Goal: Task Accomplishment & Management: Manage account settings

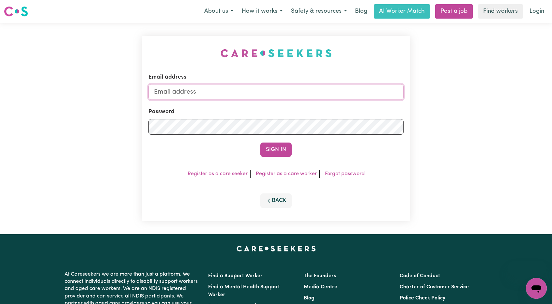
click at [296, 90] on input "Email address" at bounding box center [275, 92] width 255 height 16
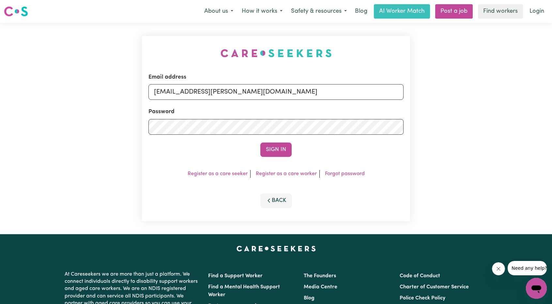
drag, startPoint x: 188, startPoint y: 92, endPoint x: 284, endPoint y: 112, distance: 98.2
click at [309, 107] on form "Email address [EMAIL_ADDRESS][PERSON_NAME][DOMAIN_NAME] Password Sign In" at bounding box center [275, 115] width 255 height 84
type input "superuser~[EMAIL_ADDRESS][DOMAIN_NAME]"
click at [267, 143] on button "Sign In" at bounding box center [275, 150] width 31 height 14
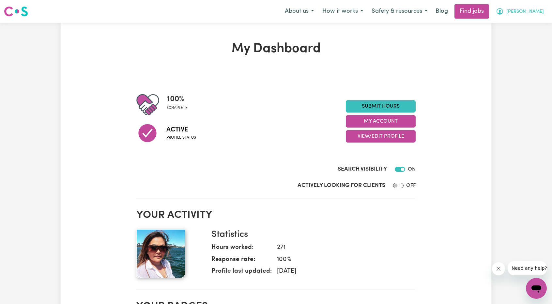
click at [528, 13] on button "[PERSON_NAME]" at bounding box center [520, 12] width 56 height 14
drag, startPoint x: 525, startPoint y: 18, endPoint x: 523, endPoint y: 24, distance: 6.8
click at [523, 24] on link "My Account" at bounding box center [522, 25] width 52 height 12
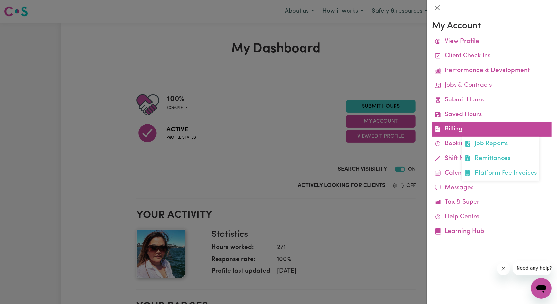
click at [450, 128] on link "Billing Job Reports Remittances Platform Fee Invoices" at bounding box center [492, 129] width 120 height 15
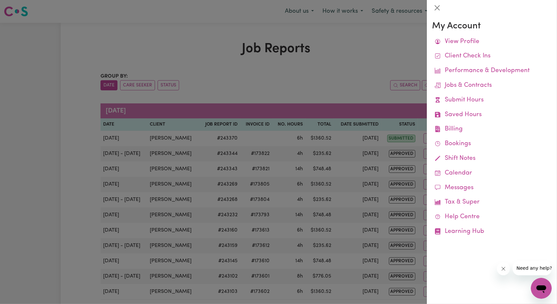
click at [338, 152] on div at bounding box center [278, 152] width 557 height 304
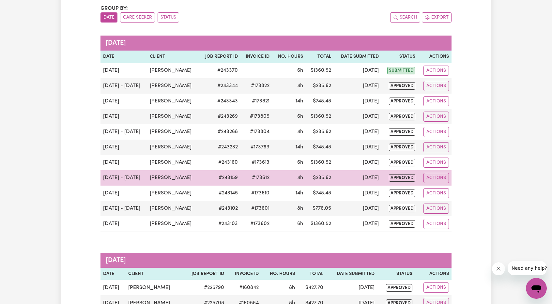
scroll to position [65, 0]
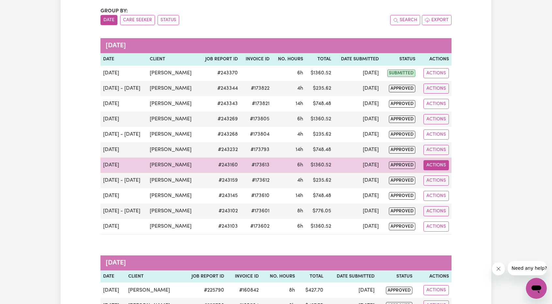
click at [431, 168] on button "Actions" at bounding box center [435, 165] width 25 height 10
click at [434, 175] on link "View Job Report" at bounding box center [452, 180] width 56 height 13
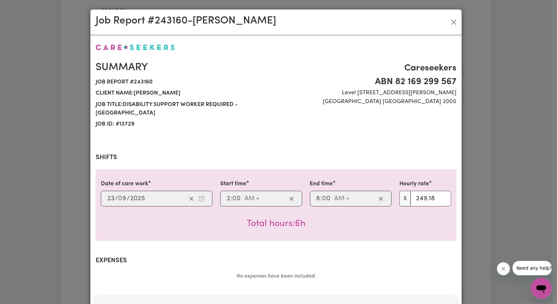
select select "249.18-Overnight"
click at [448, 20] on button "Close" at bounding box center [453, 22] width 10 height 10
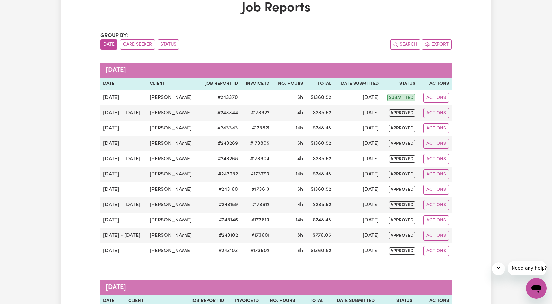
scroll to position [0, 0]
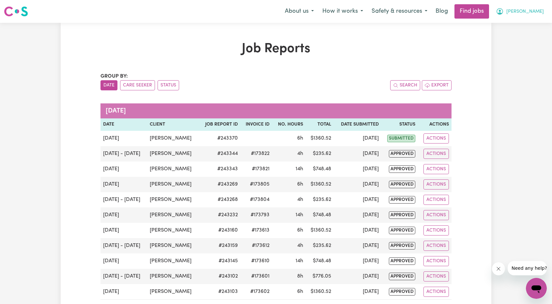
click at [531, 12] on span "[PERSON_NAME]" at bounding box center [525, 11] width 38 height 7
click at [521, 19] on link "My Account" at bounding box center [522, 25] width 52 height 12
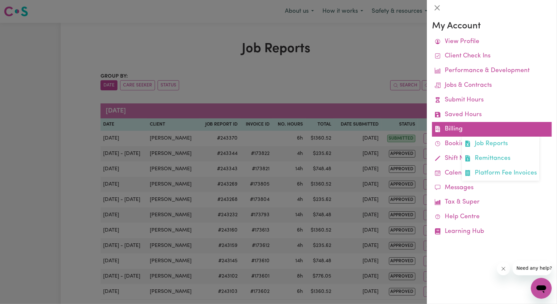
click at [454, 134] on link "Billing Job Reports Remittances Platform Fee Invoices" at bounding box center [492, 129] width 120 height 15
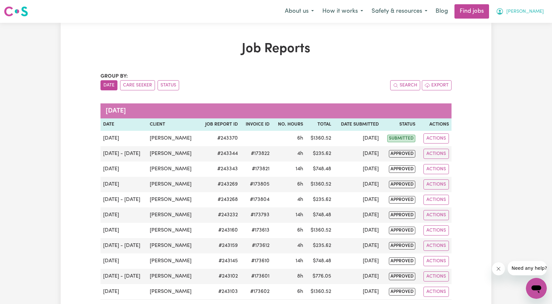
click at [531, 9] on span "[PERSON_NAME]" at bounding box center [525, 11] width 38 height 7
click at [518, 25] on link "My Account" at bounding box center [522, 25] width 52 height 12
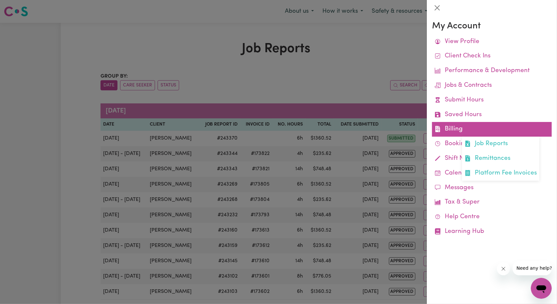
click at [451, 129] on link "Billing Job Reports Remittances Platform Fee Invoices" at bounding box center [492, 129] width 120 height 15
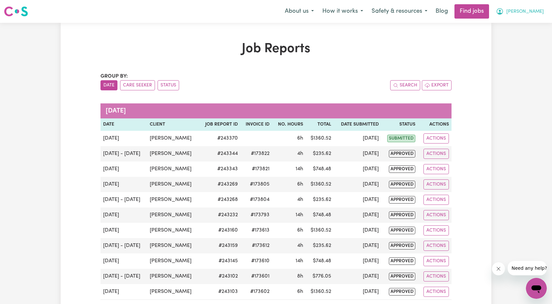
click at [525, 16] on nav "Menu About us How it works Safety & resources Blog Find jobs [PERSON_NAME] My A…" at bounding box center [276, 11] width 552 height 23
click at [504, 15] on icon "My Account" at bounding box center [500, 12] width 8 height 8
click at [516, 28] on link "My Account" at bounding box center [522, 25] width 52 height 12
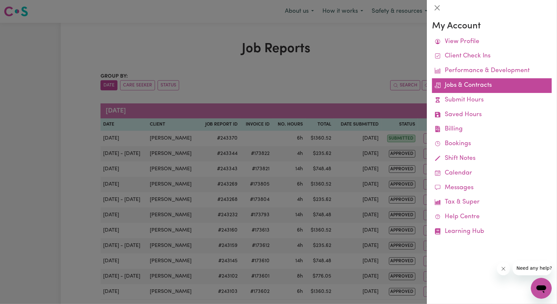
click at [476, 88] on link "Jobs & Contracts" at bounding box center [492, 85] width 120 height 15
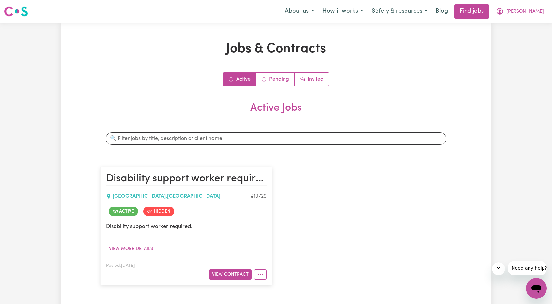
click at [264, 282] on article "Disability support worker required - [GEOGRAPHIC_DATA] , [GEOGRAPHIC_DATA] # 13…" at bounding box center [186, 226] width 172 height 118
click at [262, 278] on button "More options" at bounding box center [260, 274] width 12 height 10
click at [277, 249] on div "Disability support worker required - [GEOGRAPHIC_DATA] , [GEOGRAPHIC_DATA] # 13…" at bounding box center [276, 225] width 359 height 131
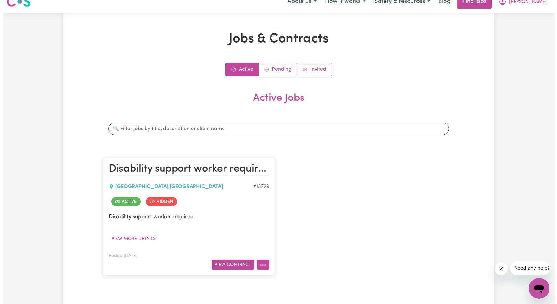
scroll to position [33, 0]
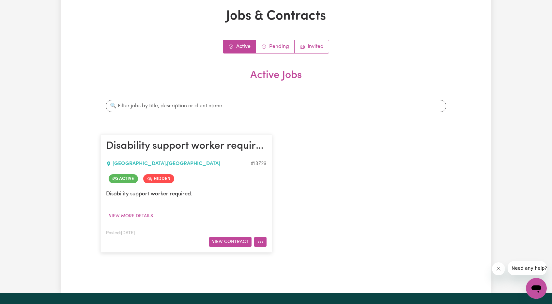
click at [260, 243] on icon "More options" at bounding box center [260, 242] width 7 height 7
click at [233, 241] on button "View Contract" at bounding box center [230, 242] width 42 height 10
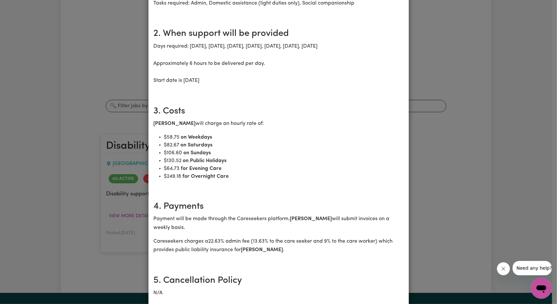
scroll to position [163, 0]
